Goal: Contribute content: Add original content to the website for others to see

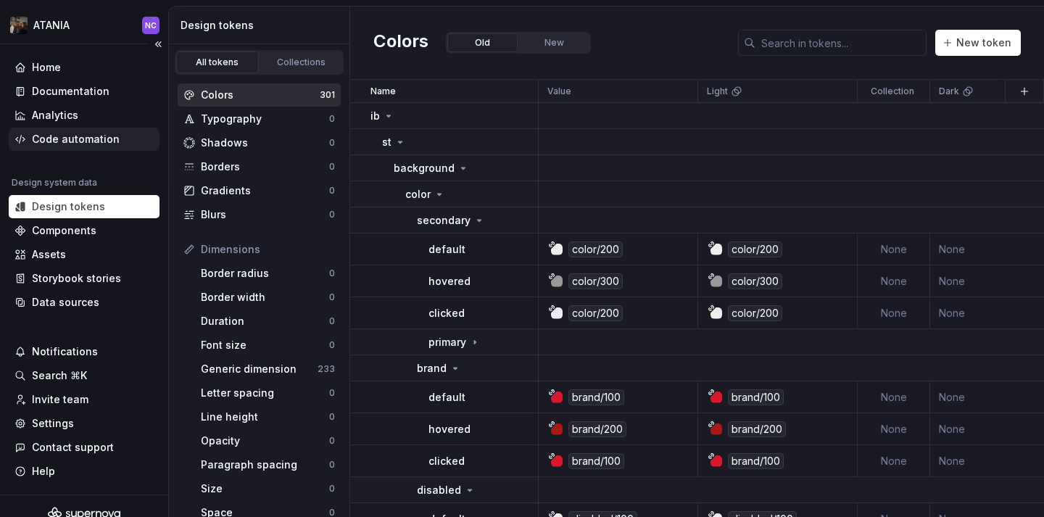
click at [82, 148] on div "Code automation" at bounding box center [84, 139] width 151 height 23
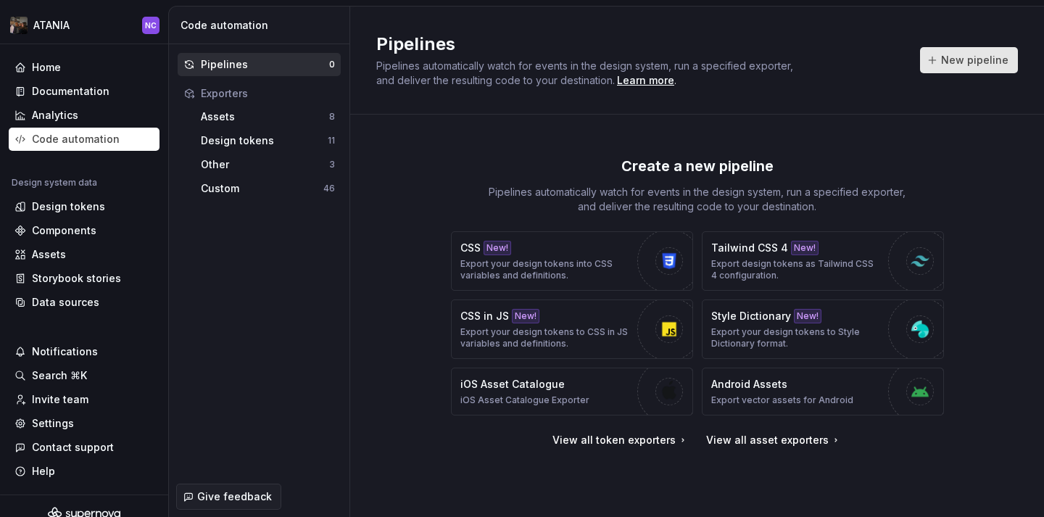
click at [960, 69] on button "New pipeline" at bounding box center [969, 60] width 98 height 26
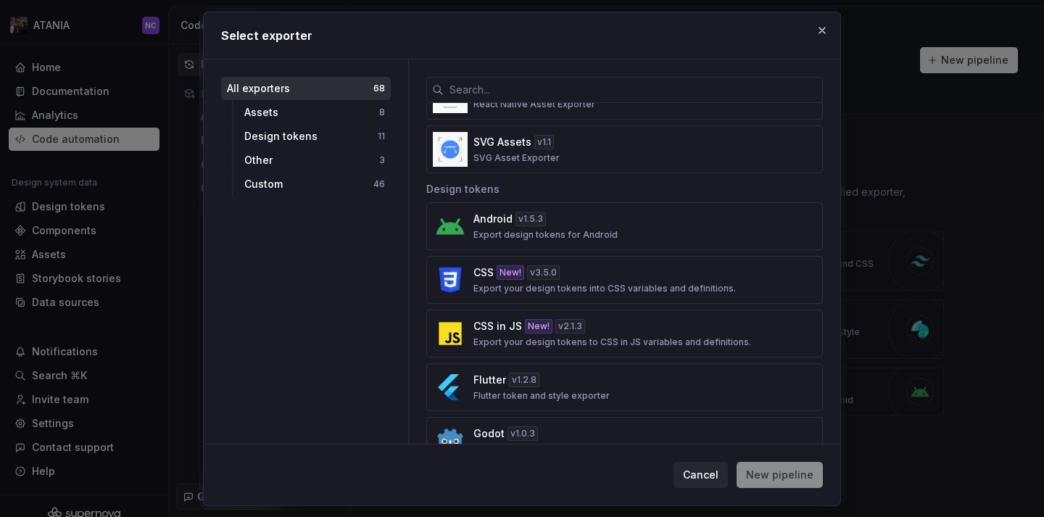
scroll to position [449, 0]
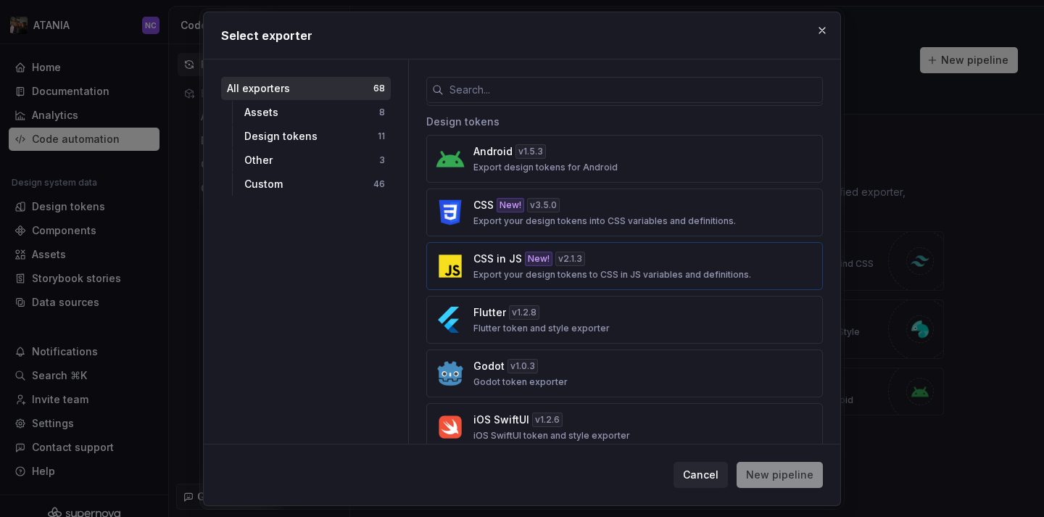
click at [545, 254] on div "New!" at bounding box center [539, 259] width 28 height 14
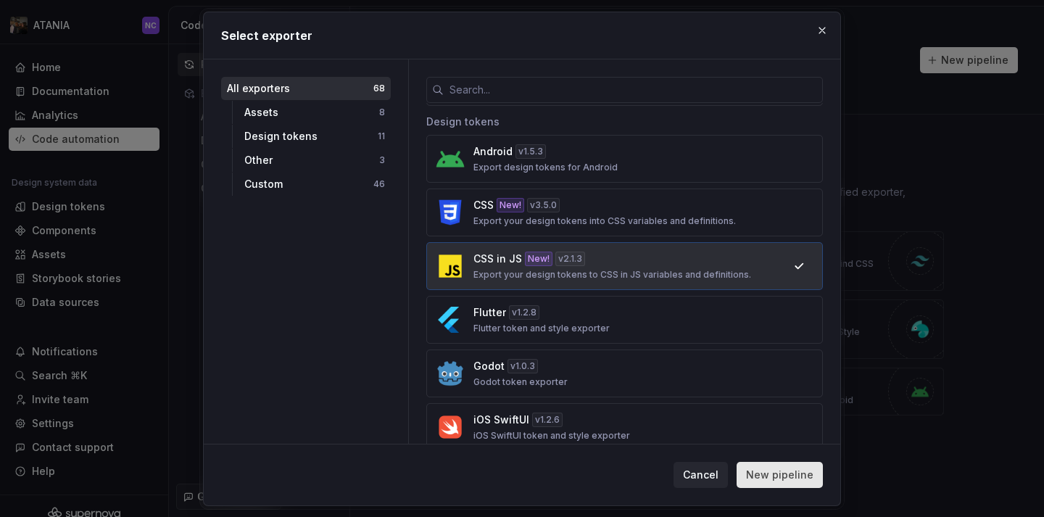
click at [797, 476] on span "New pipeline" at bounding box center [779, 475] width 67 height 14
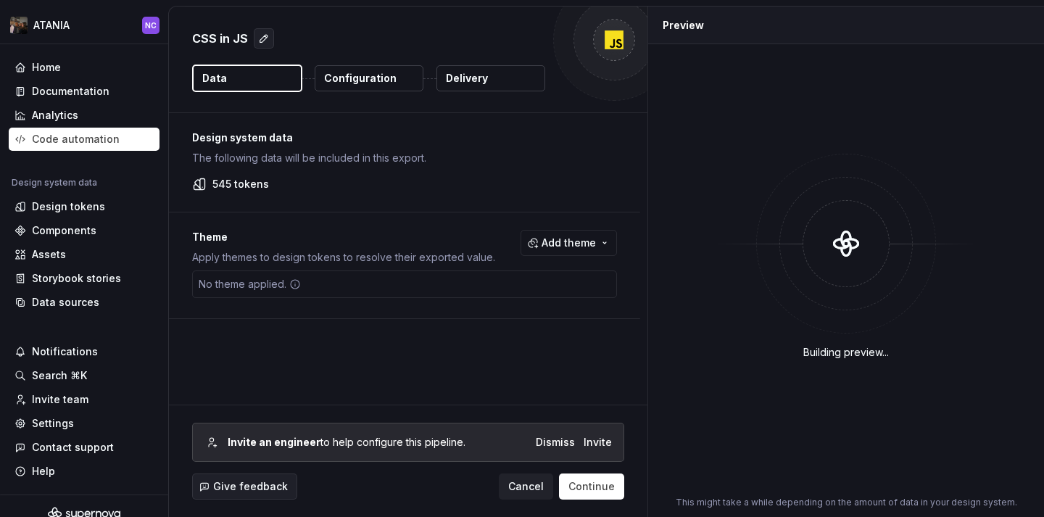
click at [349, 88] on button "Configuration" at bounding box center [369, 78] width 109 height 26
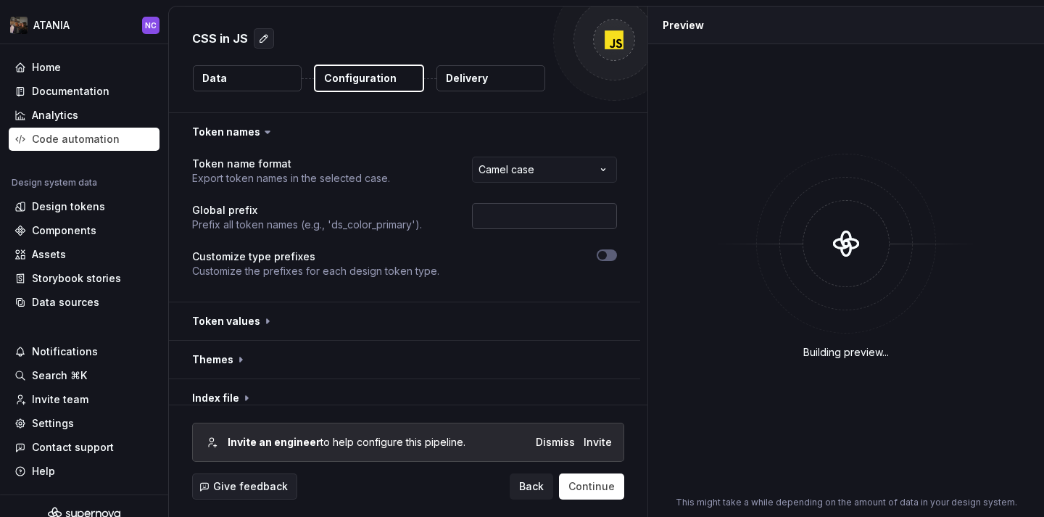
click at [502, 211] on input "text" at bounding box center [544, 216] width 145 height 26
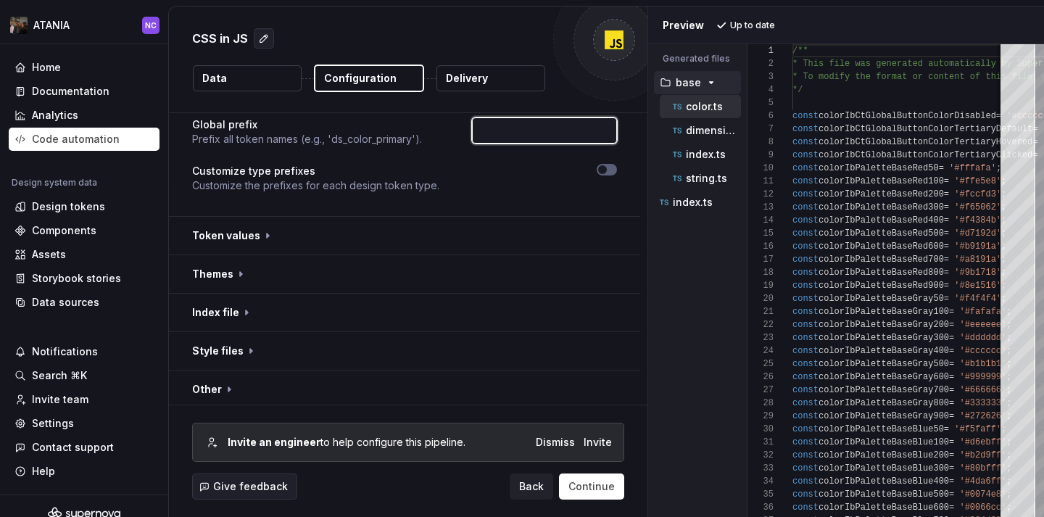
scroll to position [88, 0]
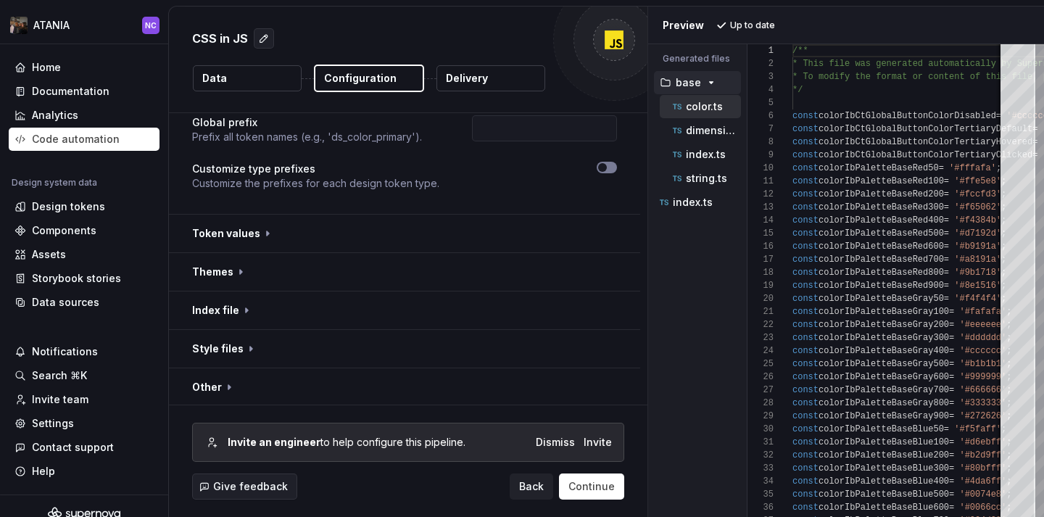
click at [608, 169] on icon "button" at bounding box center [603, 167] width 12 height 9
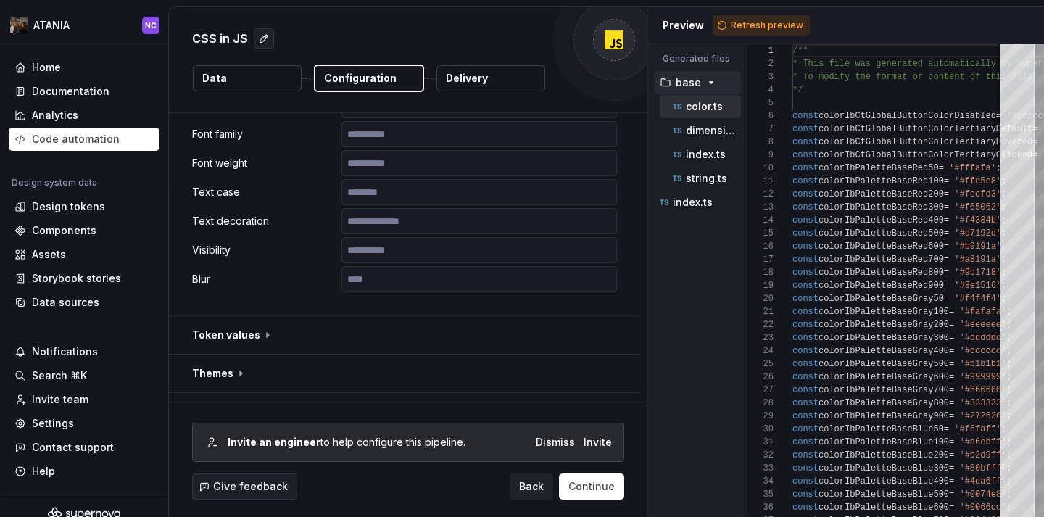
scroll to position [765, 0]
click at [241, 329] on button "button" at bounding box center [404, 333] width 471 height 38
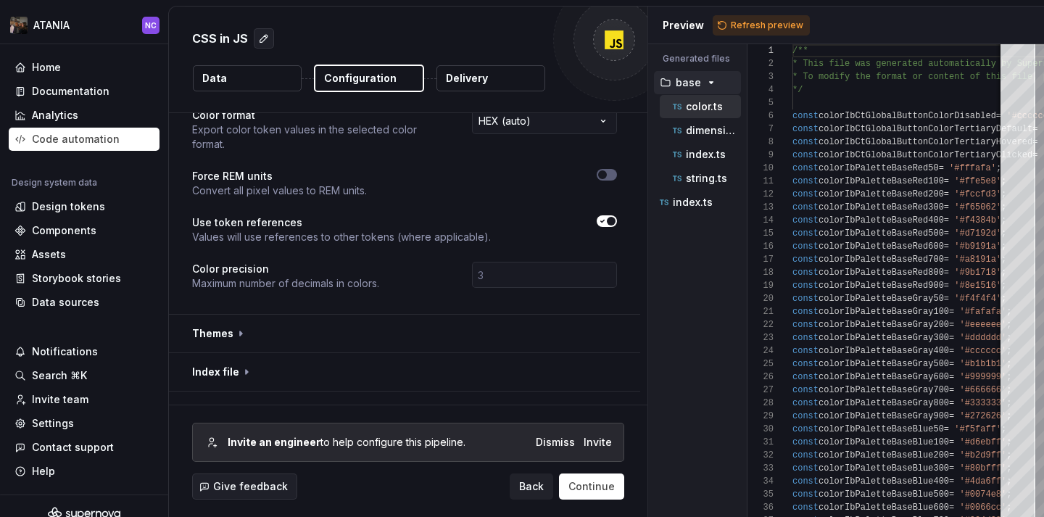
scroll to position [1016, 0]
click at [236, 319] on button "button" at bounding box center [404, 332] width 471 height 38
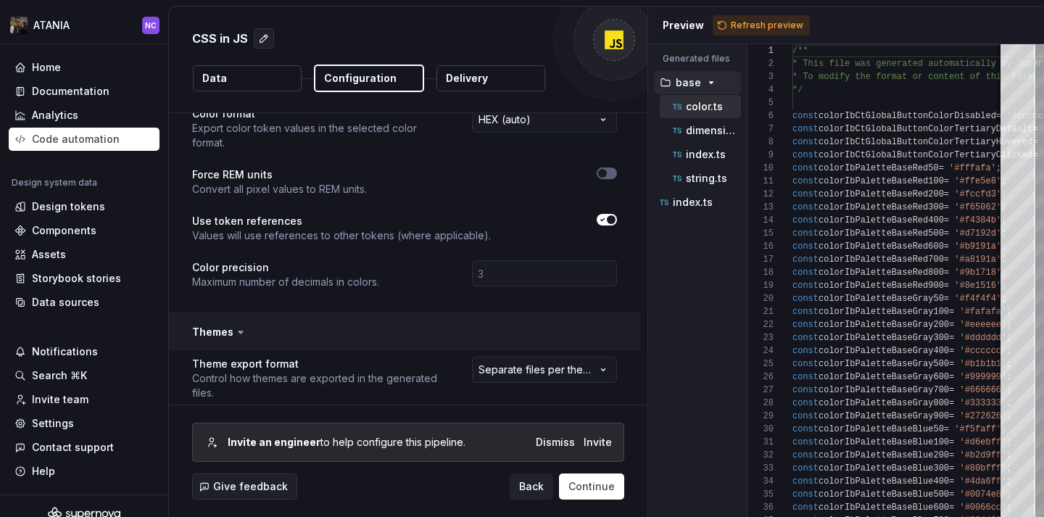
click at [236, 325] on icon at bounding box center [240, 332] width 14 height 14
click at [239, 331] on icon at bounding box center [240, 332] width 4 height 2
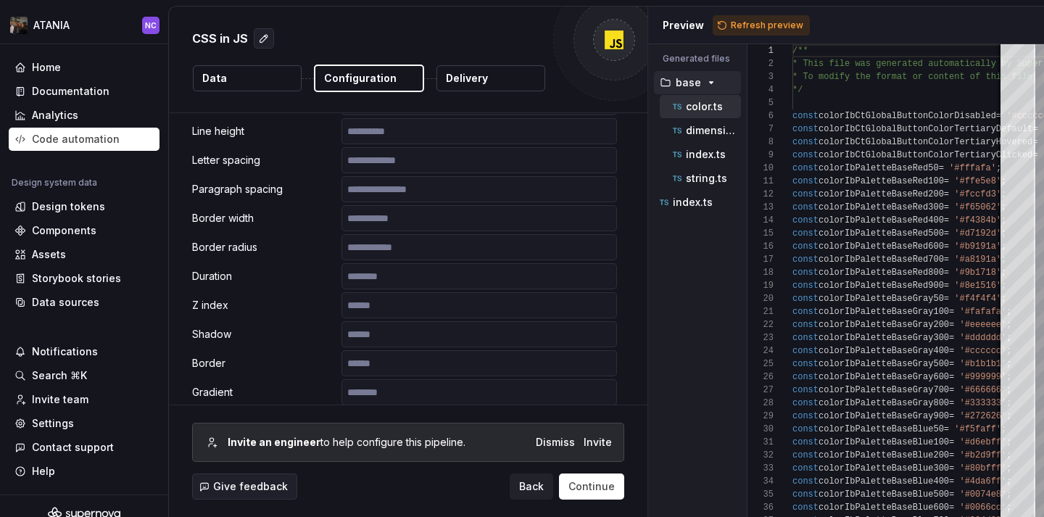
scroll to position [414, 0]
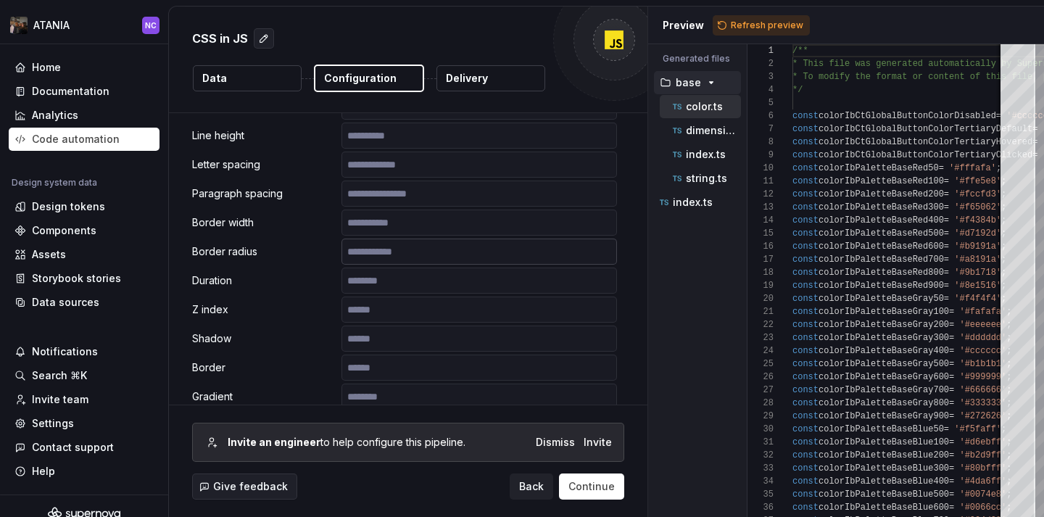
click at [431, 257] on input "text" at bounding box center [478, 251] width 275 height 26
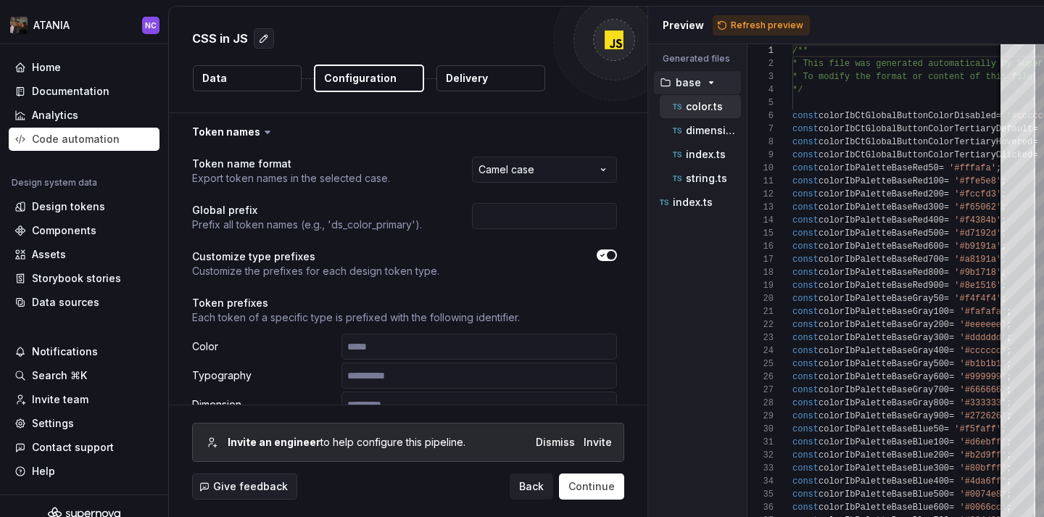
scroll to position [1, 0]
click at [523, 225] on input "text" at bounding box center [544, 215] width 145 height 26
click at [87, 104] on div "Analytics" at bounding box center [84, 115] width 151 height 23
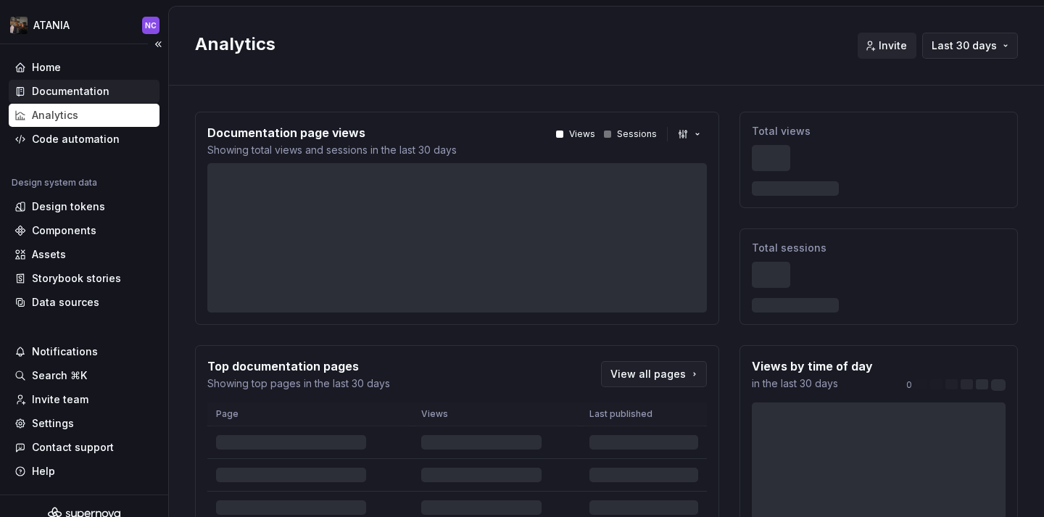
click at [82, 98] on div "Documentation" at bounding box center [71, 91] width 78 height 14
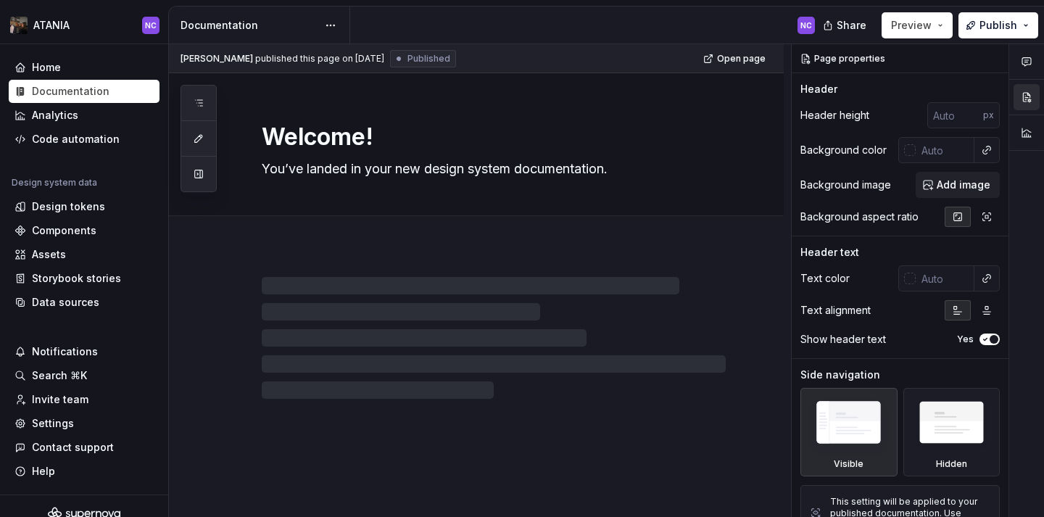
type textarea "*"
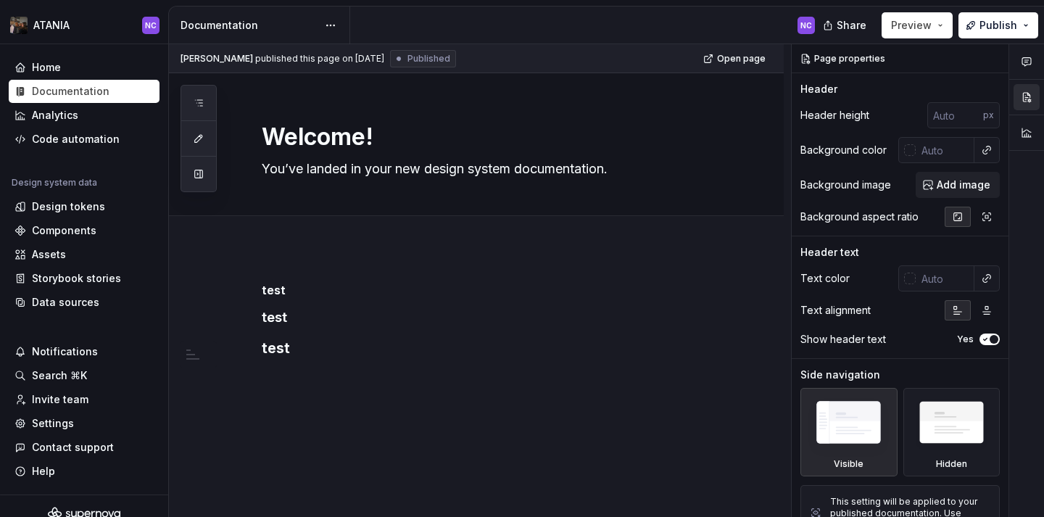
scroll to position [13, 0]
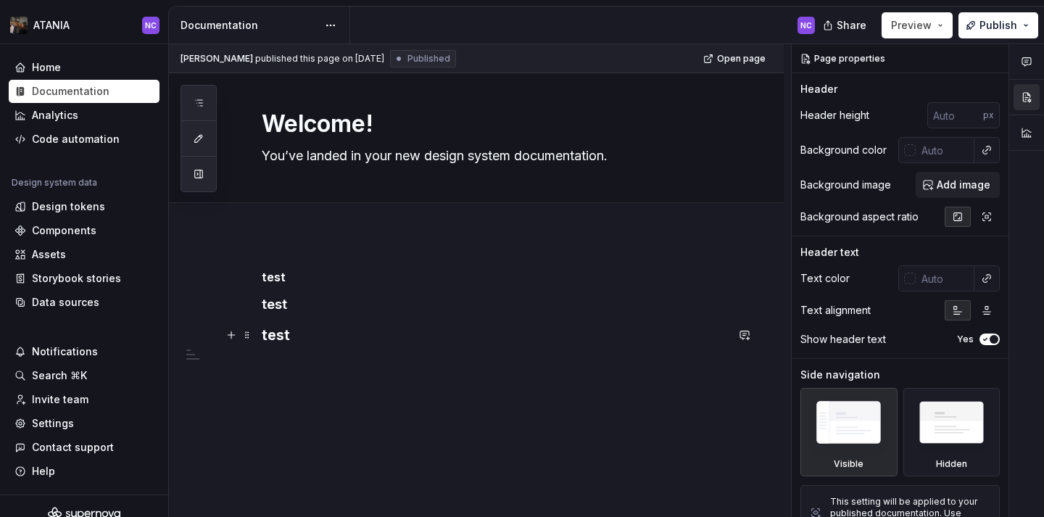
click at [275, 332] on h3 "test" at bounding box center [494, 335] width 464 height 20
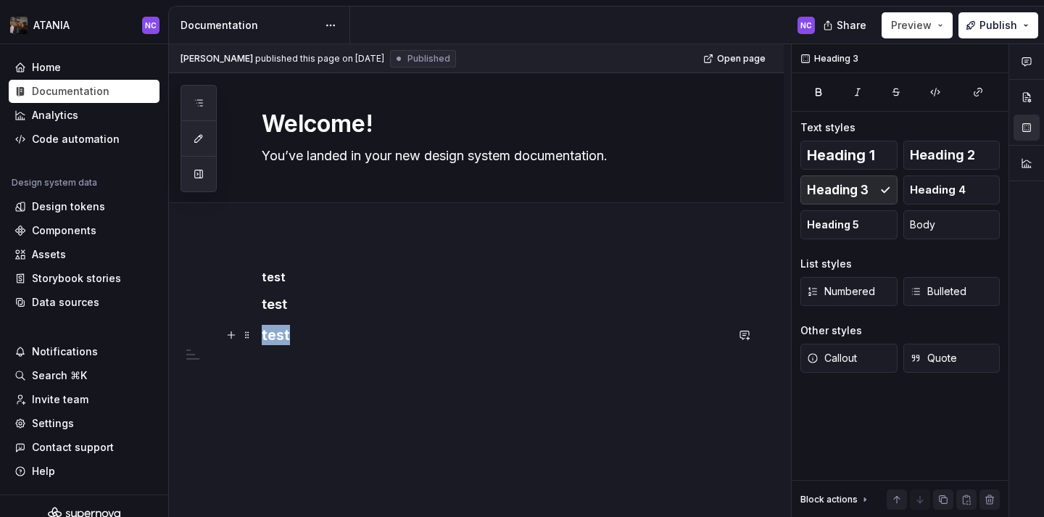
click at [275, 332] on h3 "test" at bounding box center [494, 335] width 464 height 20
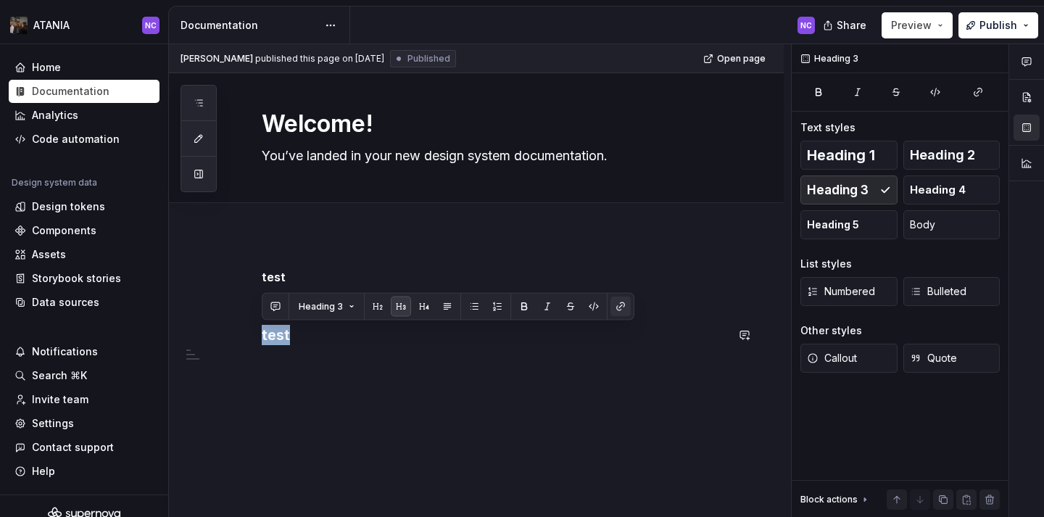
click at [622, 304] on button "button" at bounding box center [620, 306] width 20 height 20
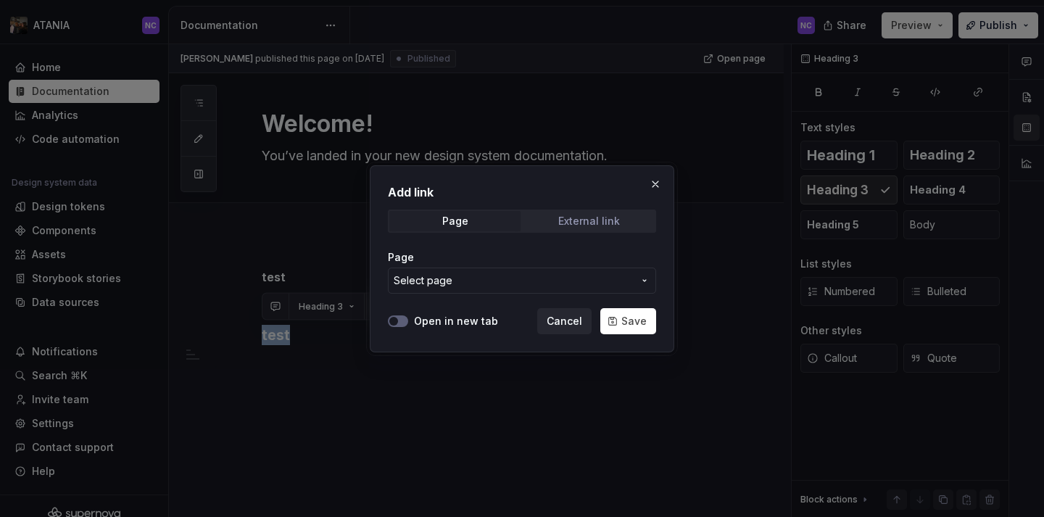
click at [541, 227] on span "External link" at bounding box center [588, 221] width 131 height 20
click at [470, 281] on input "URL" at bounding box center [522, 280] width 268 height 26
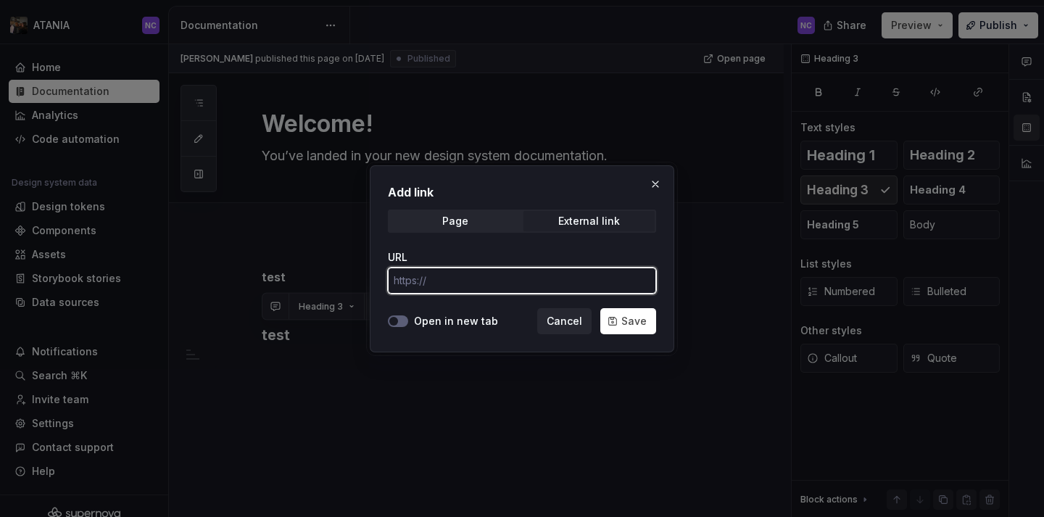
type input "https://www.figma.com/file/LYk8AJb5RjQhRfPmRIdEQ9/Bamboo-Design-System?type=des…"
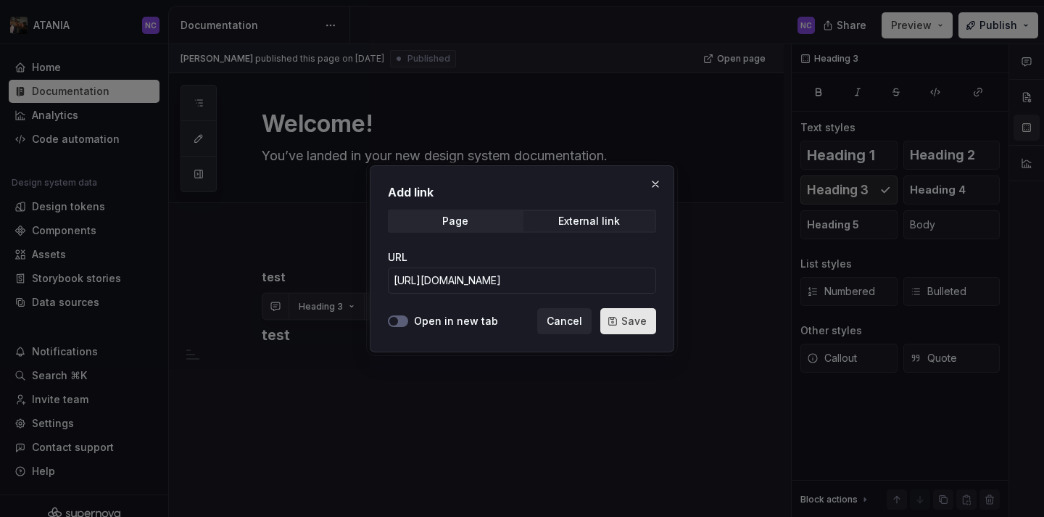
click at [629, 317] on span "Save" at bounding box center [633, 321] width 25 height 14
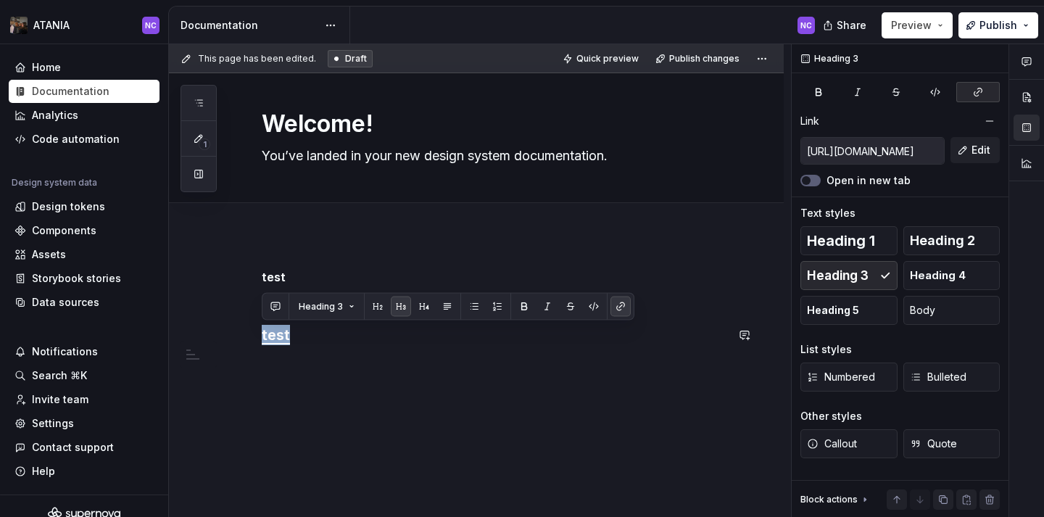
click at [312, 367] on div "test test test" at bounding box center [476, 376] width 615 height 283
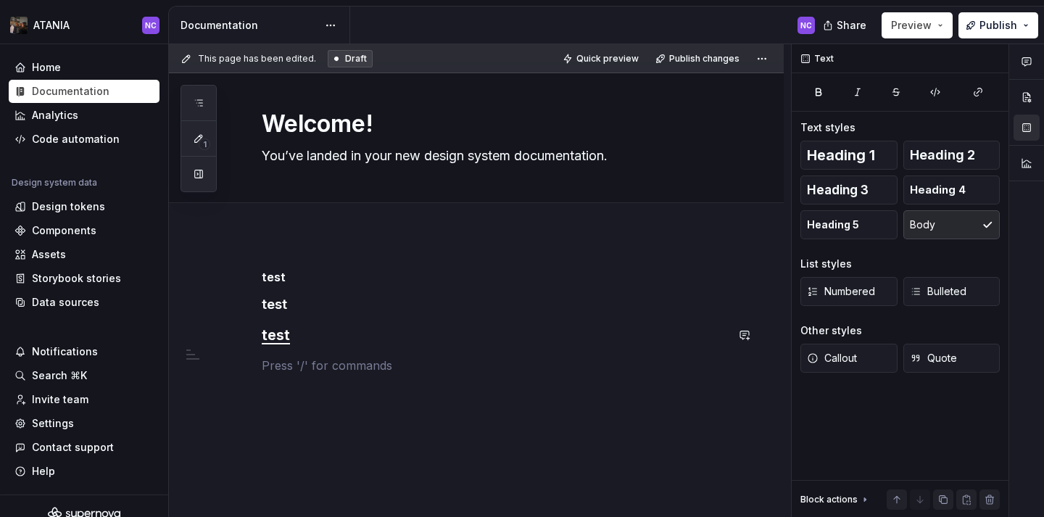
click at [312, 367] on p at bounding box center [494, 365] width 464 height 17
click at [293, 344] on h3 "test" at bounding box center [494, 335] width 464 height 20
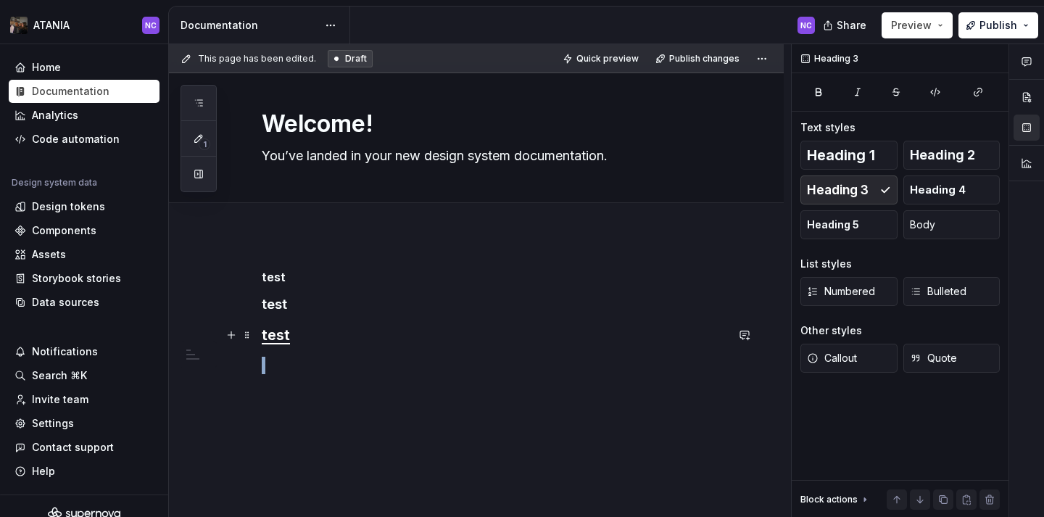
click at [293, 344] on h3 "test" at bounding box center [494, 335] width 464 height 20
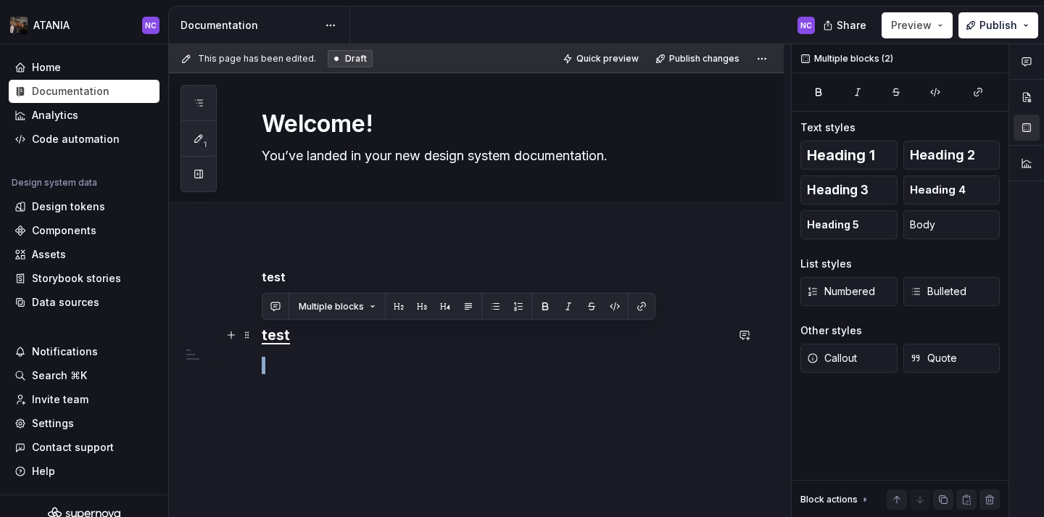
click at [294, 334] on h3 "test" at bounding box center [494, 335] width 464 height 20
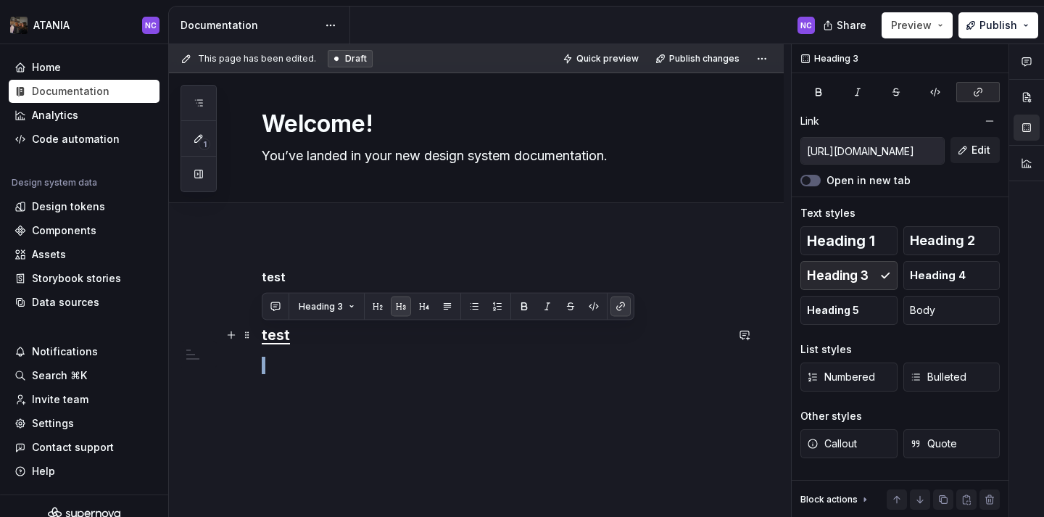
click at [294, 334] on h3 "test" at bounding box center [494, 335] width 464 height 20
click at [612, 304] on button "button" at bounding box center [620, 306] width 20 height 20
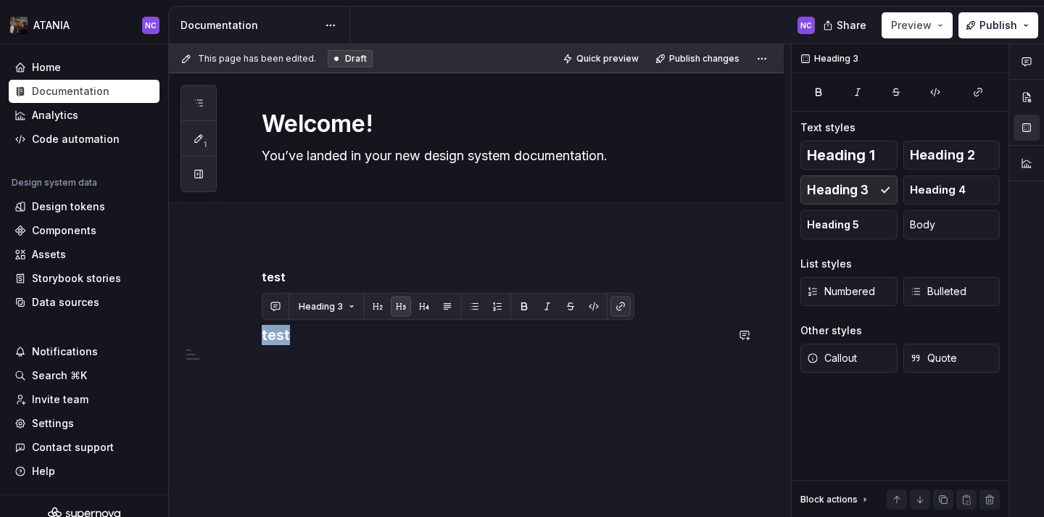
click at [626, 310] on button "button" at bounding box center [620, 306] width 20 height 20
click at [617, 296] on button "button" at bounding box center [620, 306] width 20 height 20
click at [618, 302] on button "button" at bounding box center [620, 306] width 20 height 20
click at [668, 397] on div "test test test" at bounding box center [476, 391] width 615 height 312
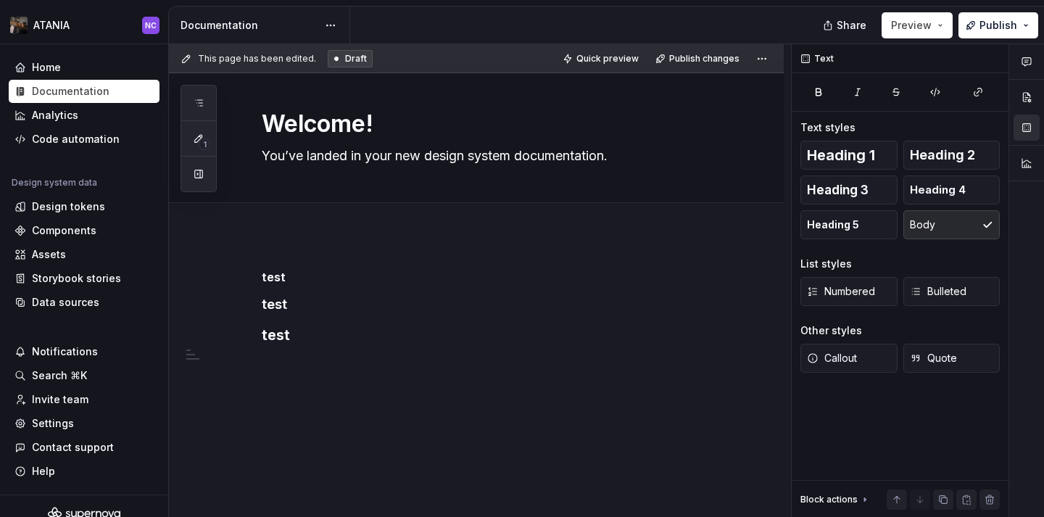
type textarea "*"
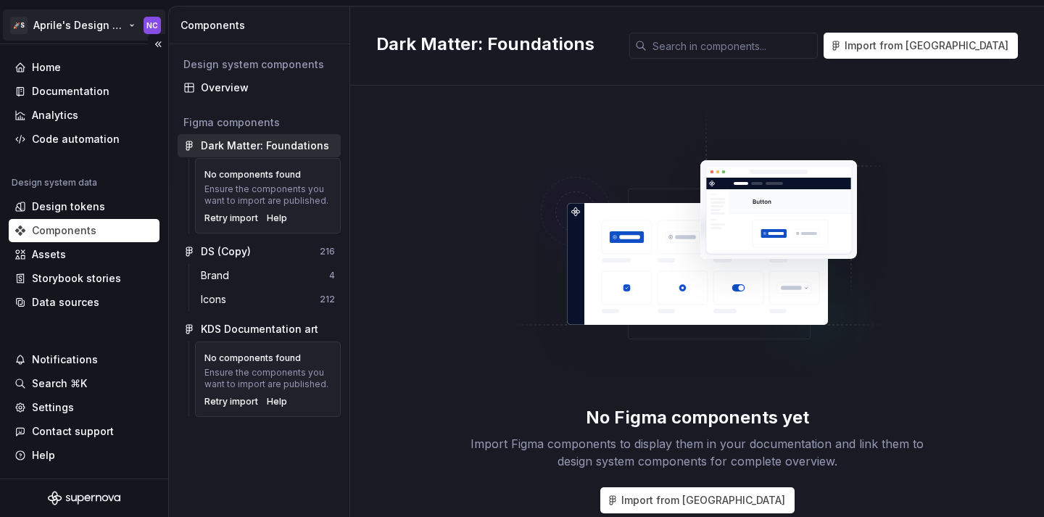
click at [87, 36] on html "🚀S Aprile's Design System NC Home Documentation Analytics Code automation Desig…" at bounding box center [522, 258] width 1044 height 517
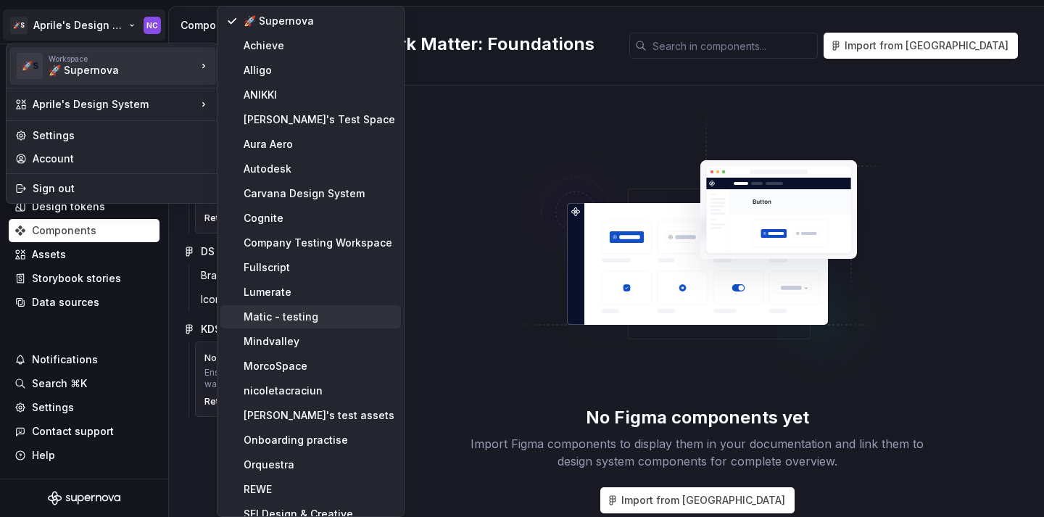
click at [325, 315] on div "Matic - testing" at bounding box center [319, 317] width 151 height 14
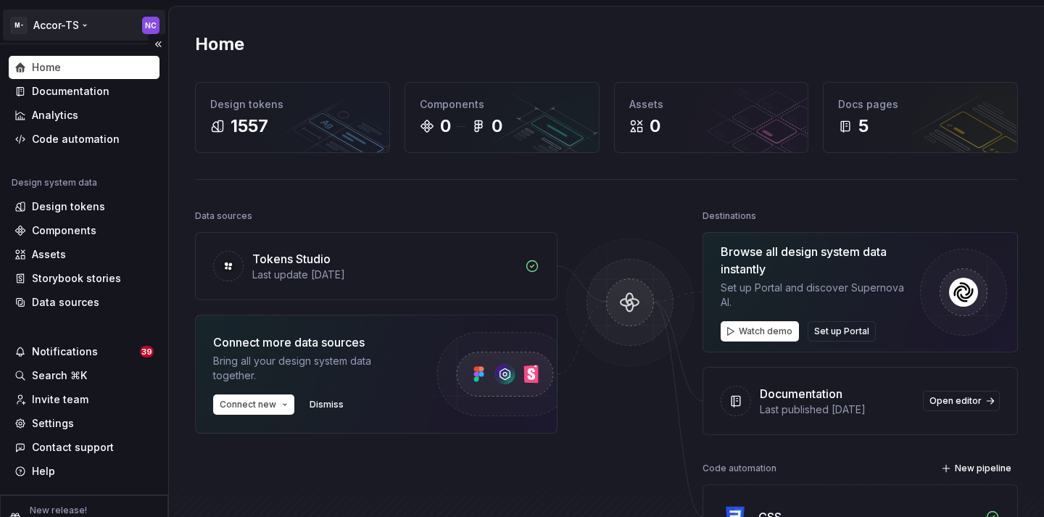
click at [79, 21] on html "M- Accor-TS NC Home Documentation Analytics Code automation Design system data …" at bounding box center [522, 258] width 1044 height 517
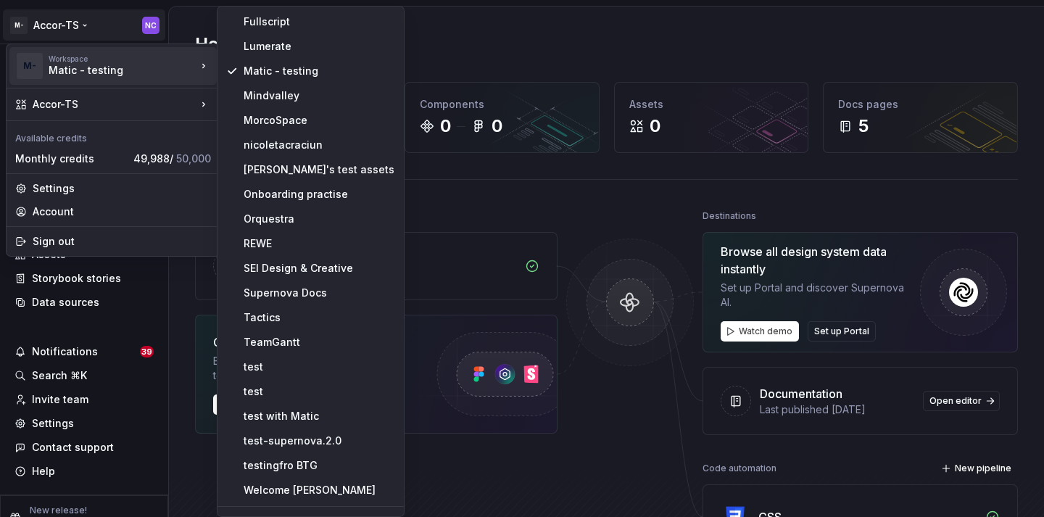
scroll to position [267, 0]
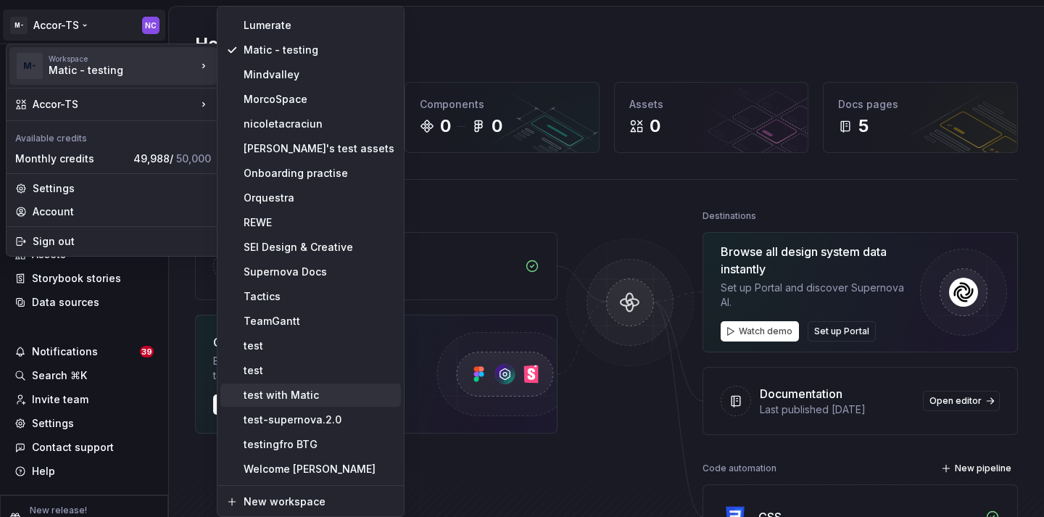
click at [323, 396] on div "test with Matic" at bounding box center [319, 395] width 151 height 14
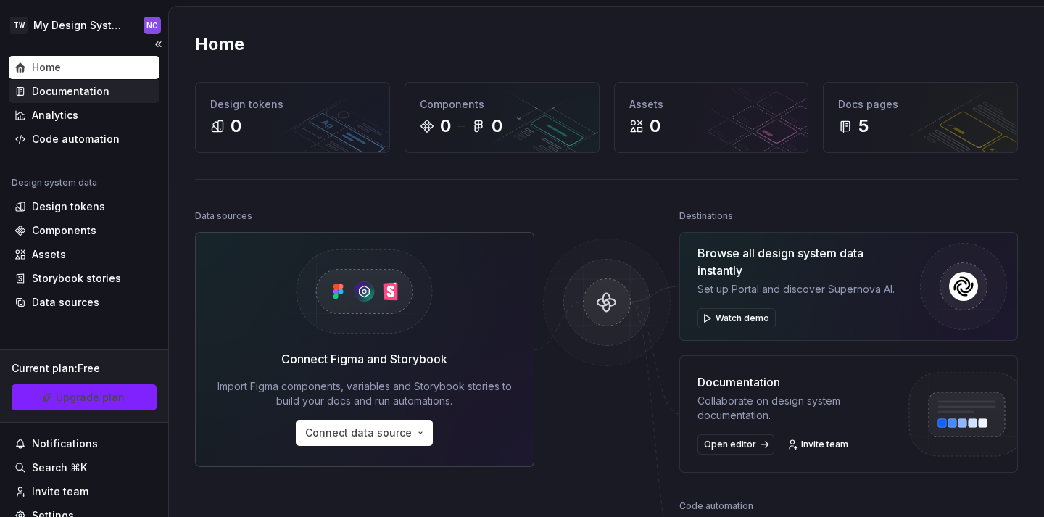
click at [131, 99] on div "Documentation" at bounding box center [84, 91] width 151 height 23
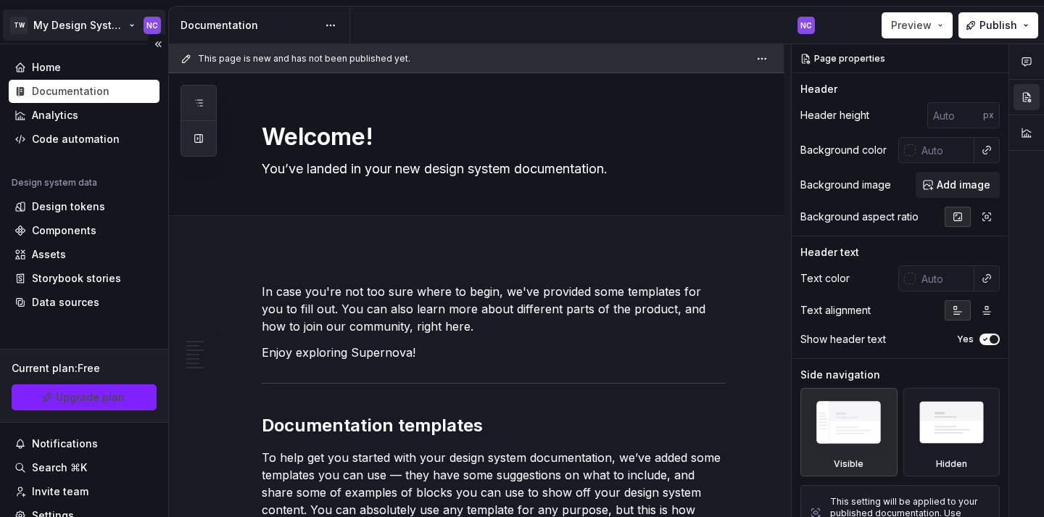
click at [123, 31] on html "TW My Design System NC Home Documentation Analytics Code automation Design syst…" at bounding box center [522, 258] width 1044 height 517
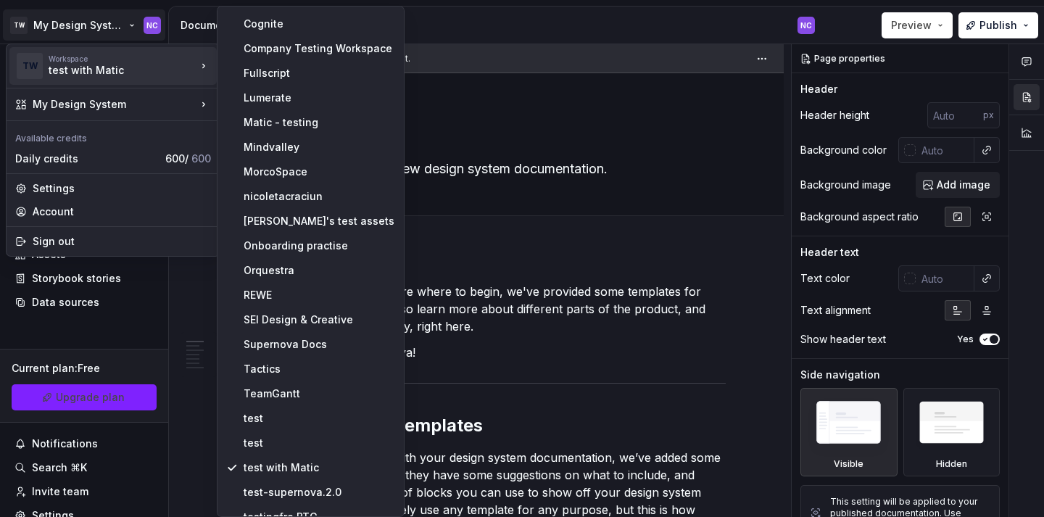
scroll to position [267, 0]
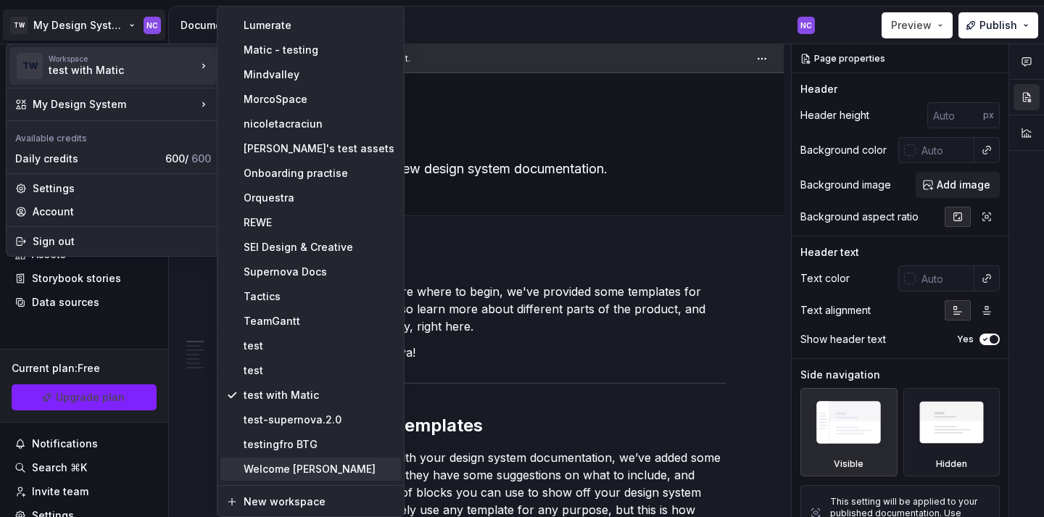
click at [343, 463] on div "Welcome Lovell" at bounding box center [319, 469] width 151 height 14
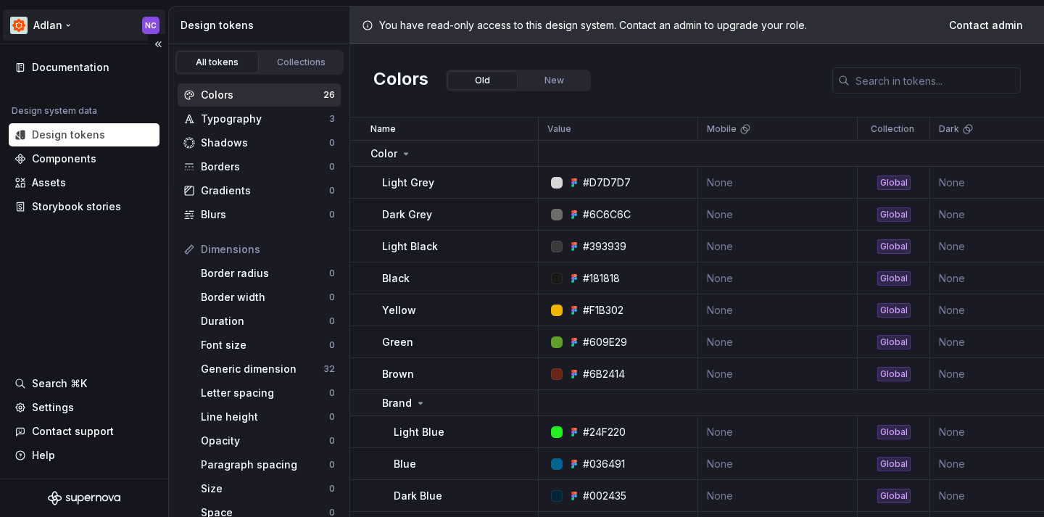
click at [99, 18] on html "Adlan NC Documentation Design system data Design tokens Components Assets Story…" at bounding box center [522, 258] width 1044 height 517
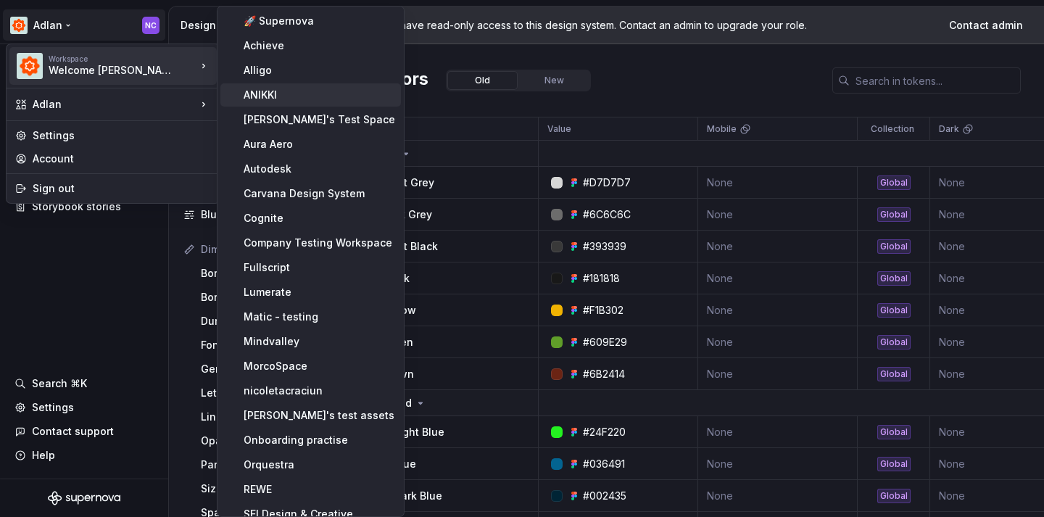
click at [291, 90] on div "ANIKKI" at bounding box center [319, 95] width 151 height 14
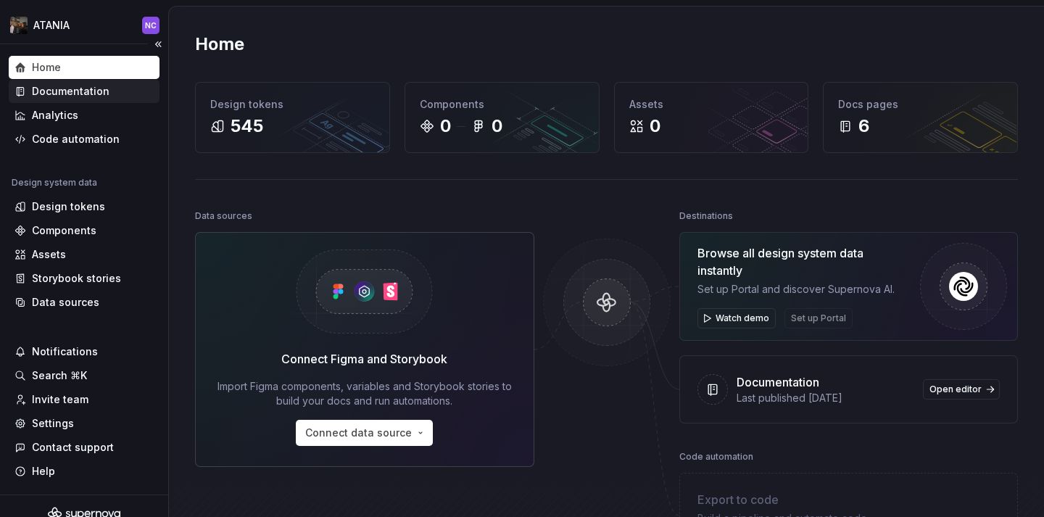
click at [85, 82] on div "Documentation" at bounding box center [84, 91] width 151 height 23
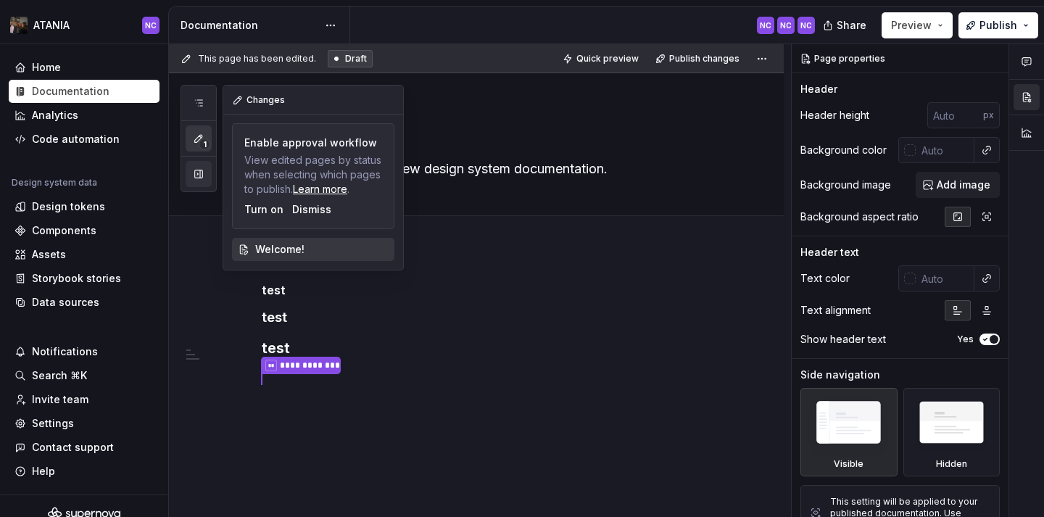
click at [204, 178] on button "button" at bounding box center [199, 174] width 26 height 26
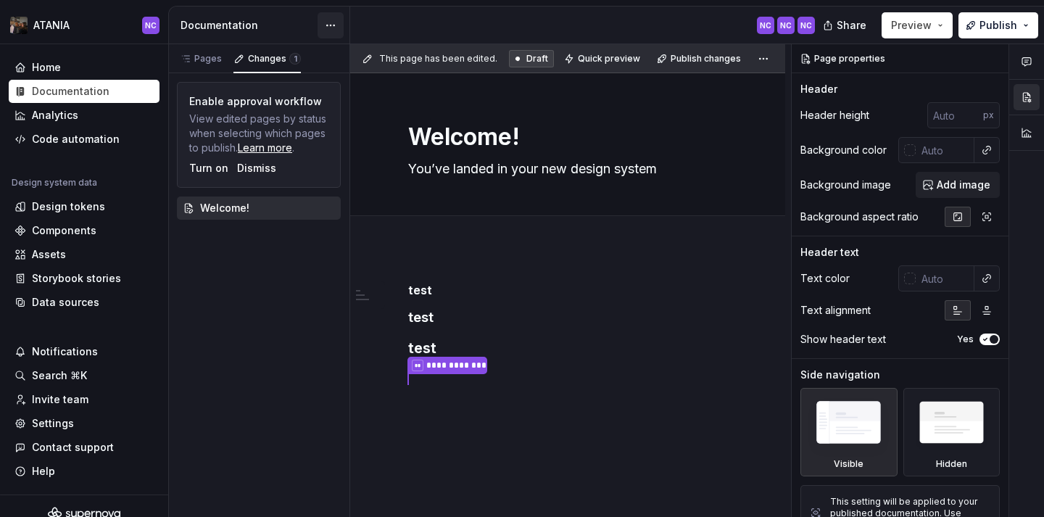
click at [333, 27] on html "ATANIA NC Home Documentation Analytics Code automation Design system data Desig…" at bounding box center [522, 258] width 1044 height 517
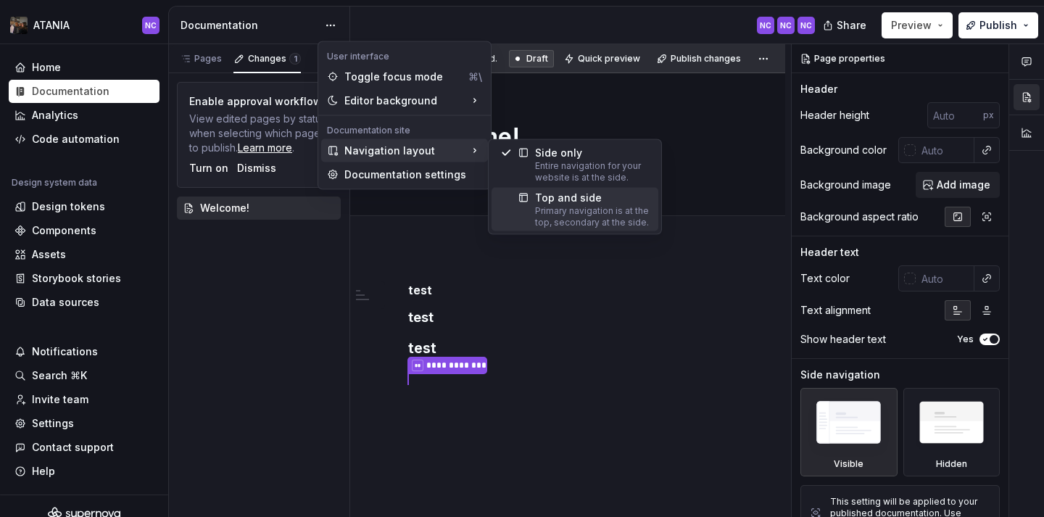
click at [570, 212] on div "Primary navigation is at the top, secondary at the side." at bounding box center [592, 216] width 115 height 23
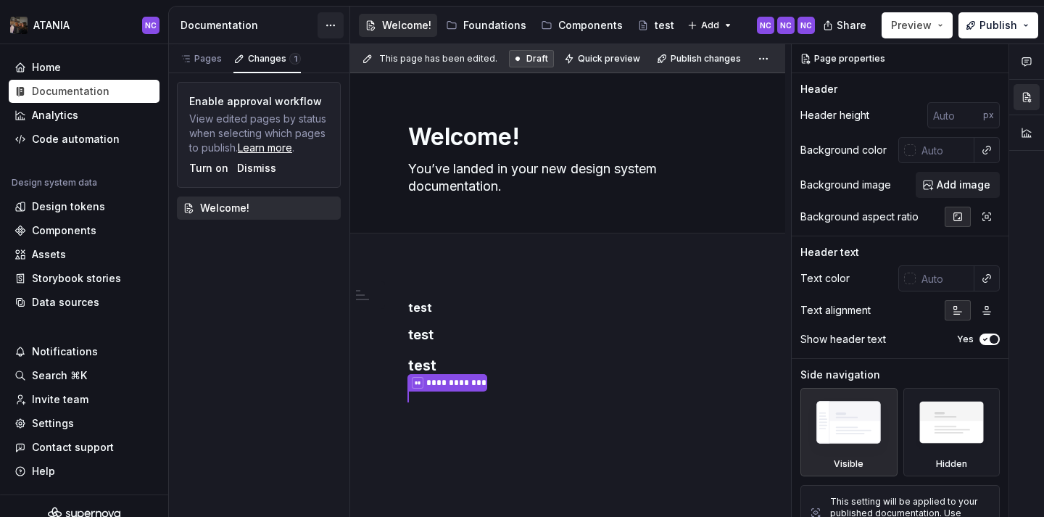
click at [323, 33] on html "ATANIA NC Home Documentation Analytics Code automation Design system data Desig…" at bounding box center [522, 258] width 1044 height 517
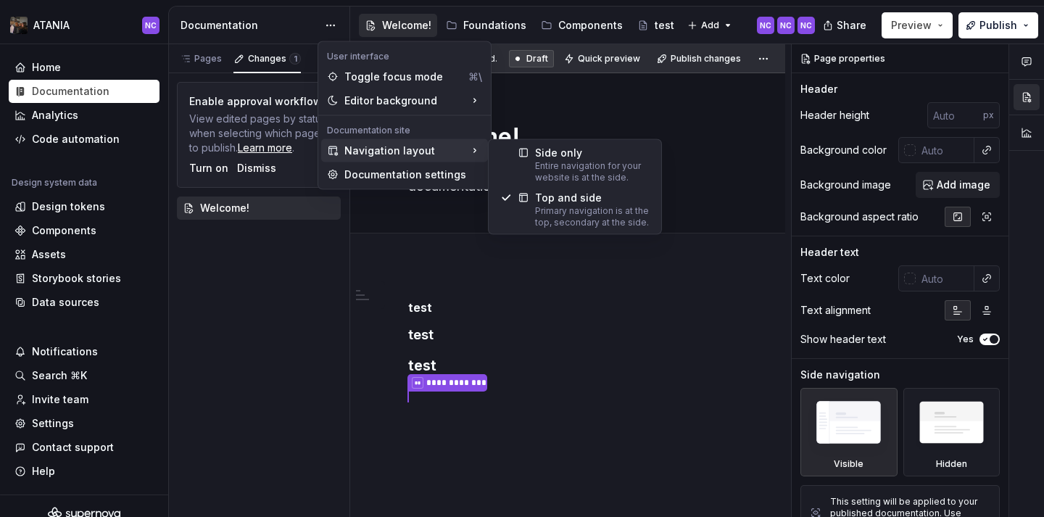
click at [373, 141] on div "Navigation layout" at bounding box center [404, 150] width 167 height 23
click at [591, 166] on div "Entire navigation for your website is at the side." at bounding box center [592, 171] width 115 height 23
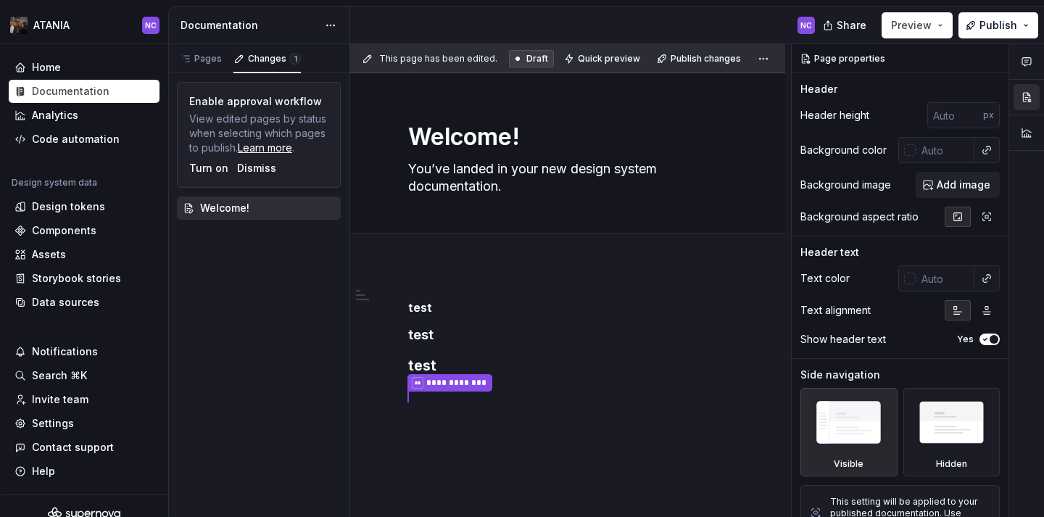
type textarea "*"
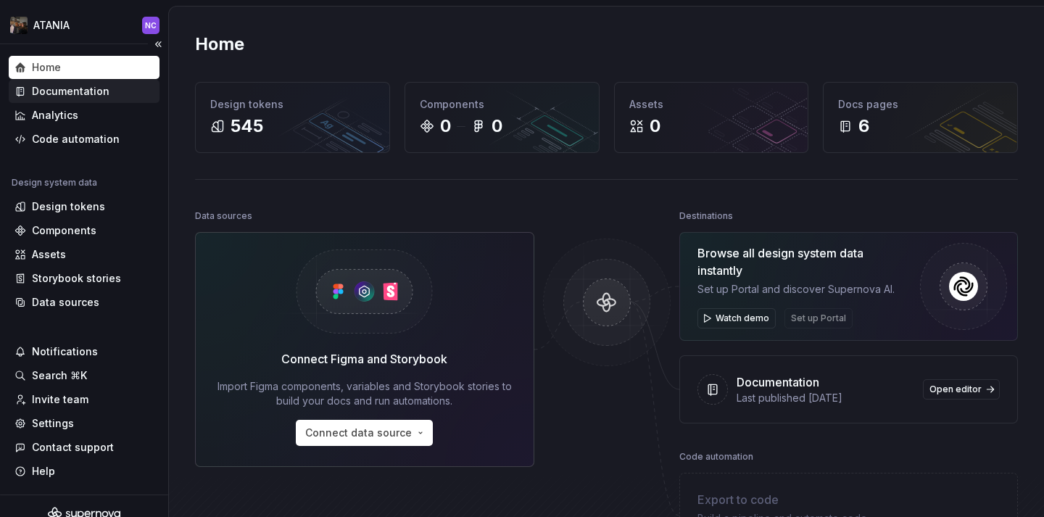
click at [103, 81] on div "Documentation" at bounding box center [84, 91] width 151 height 23
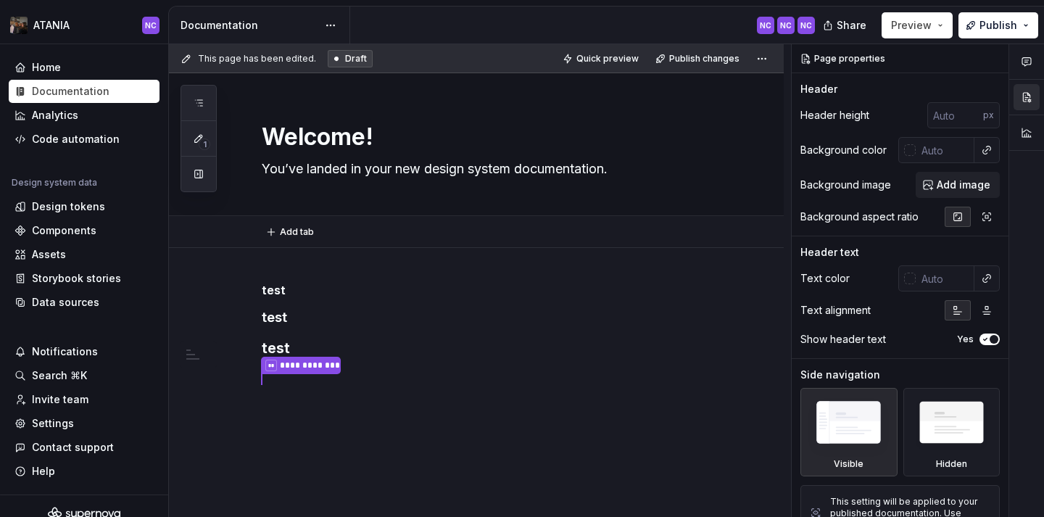
type textarea "*"
